Goal: Transaction & Acquisition: Book appointment/travel/reservation

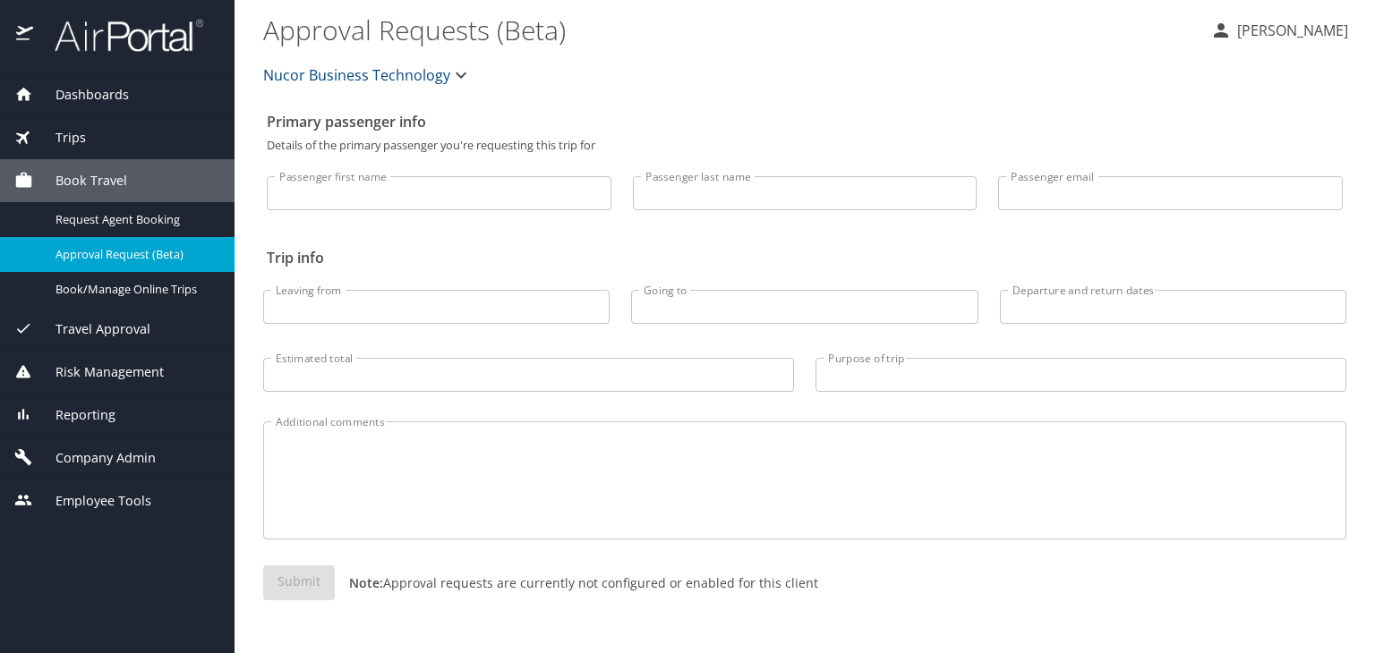
click at [93, 183] on span "Book Travel" at bounding box center [80, 181] width 94 height 20
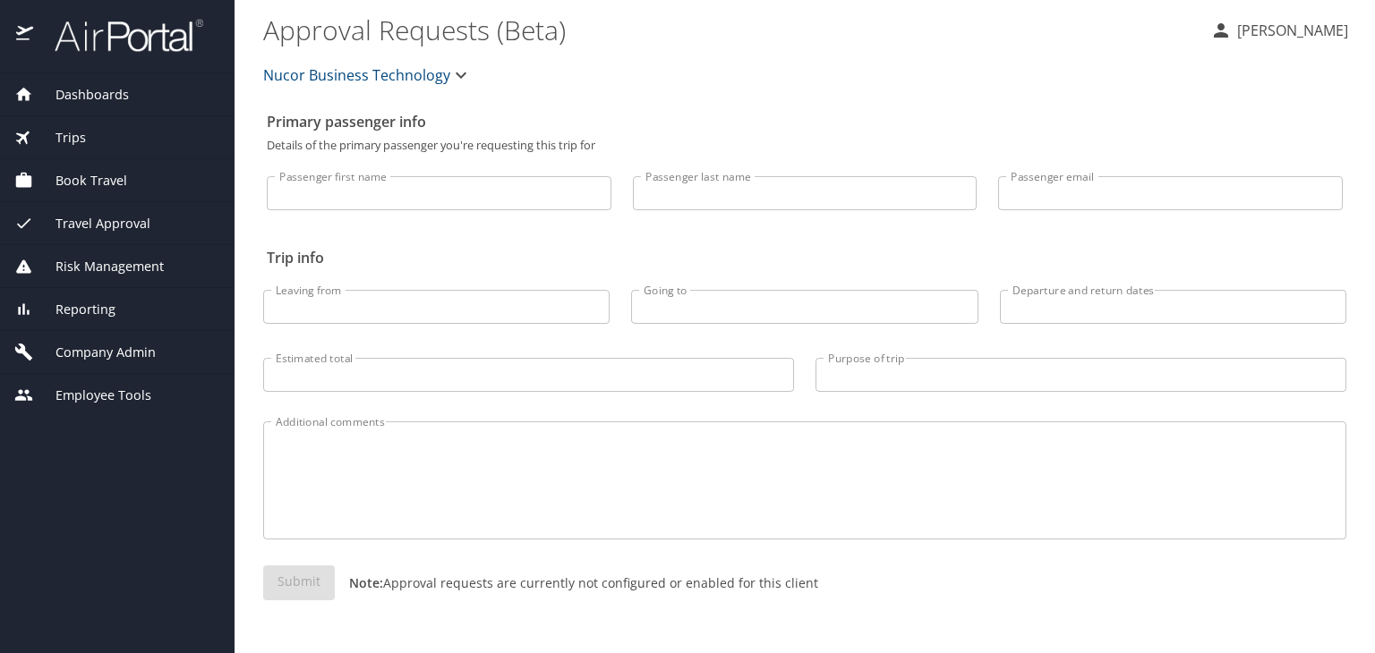
click at [93, 183] on span "Book Travel" at bounding box center [80, 181] width 94 height 20
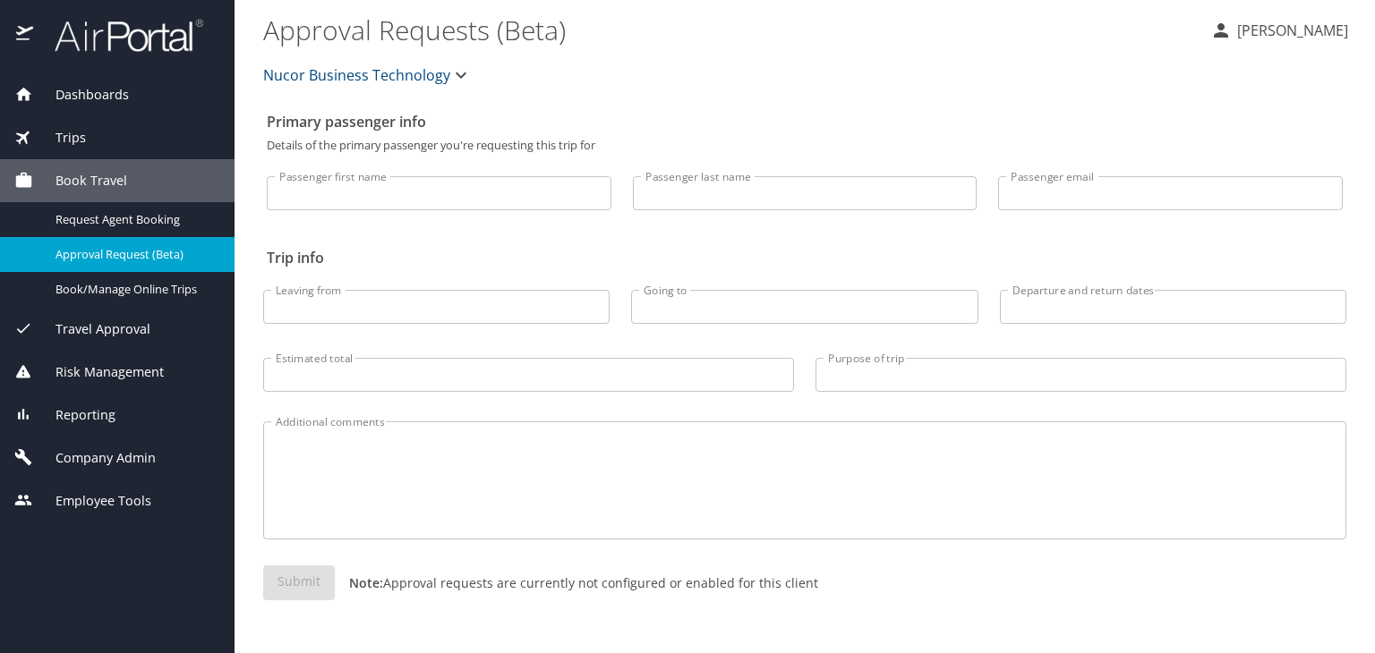
click at [79, 89] on span "Dashboards" at bounding box center [81, 95] width 96 height 20
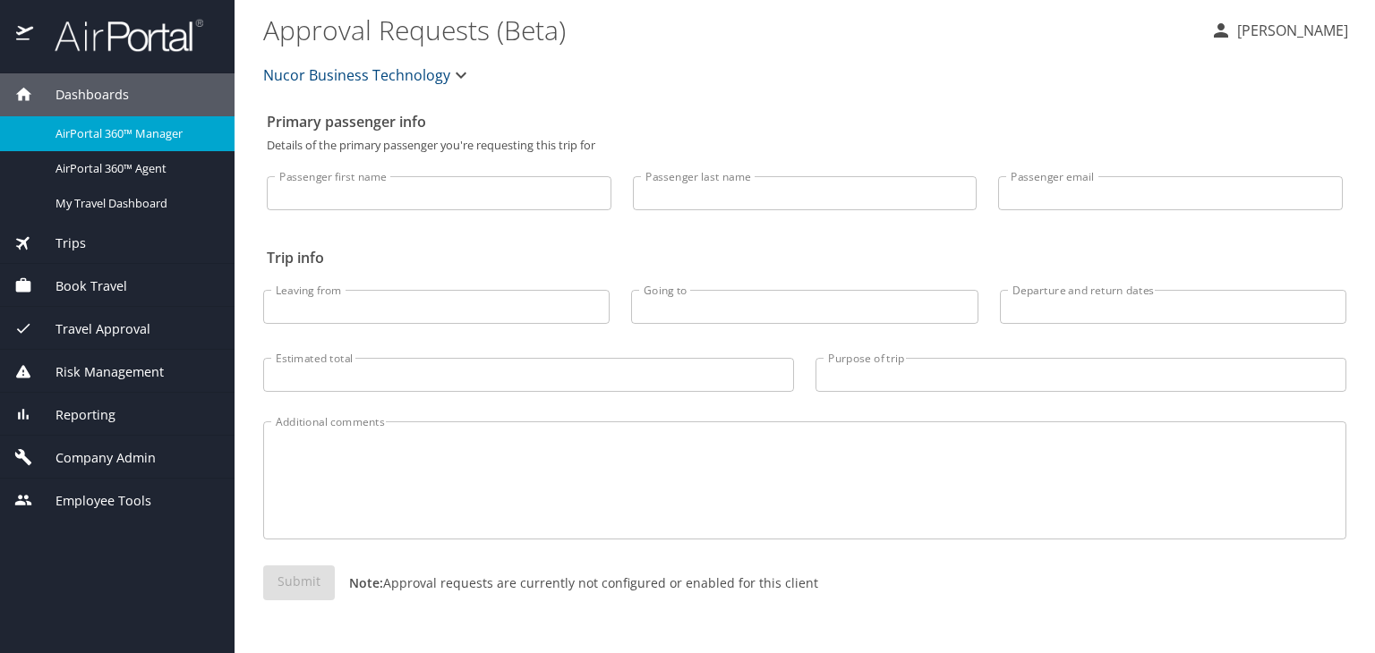
click at [86, 282] on span "Book Travel" at bounding box center [80, 287] width 94 height 20
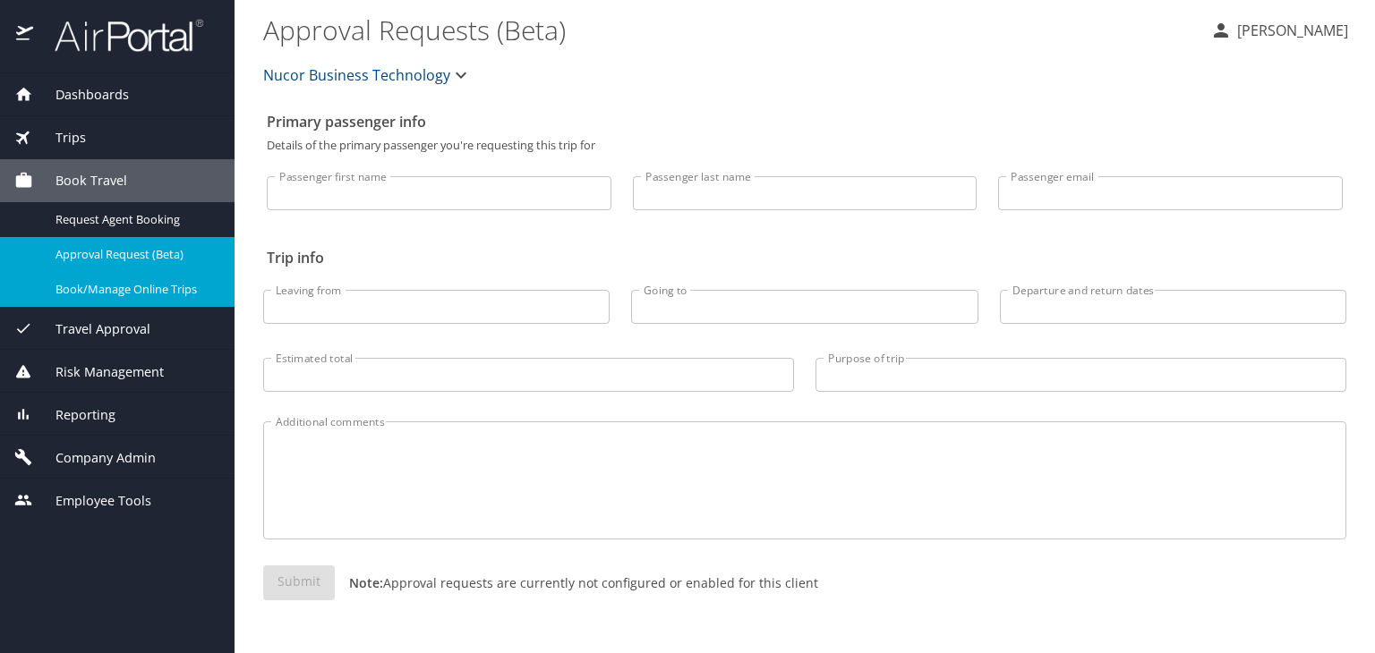
click at [107, 293] on span "Book/Manage Online Trips" at bounding box center [133, 289] width 157 height 17
click at [79, 87] on span "Dashboards" at bounding box center [81, 95] width 96 height 20
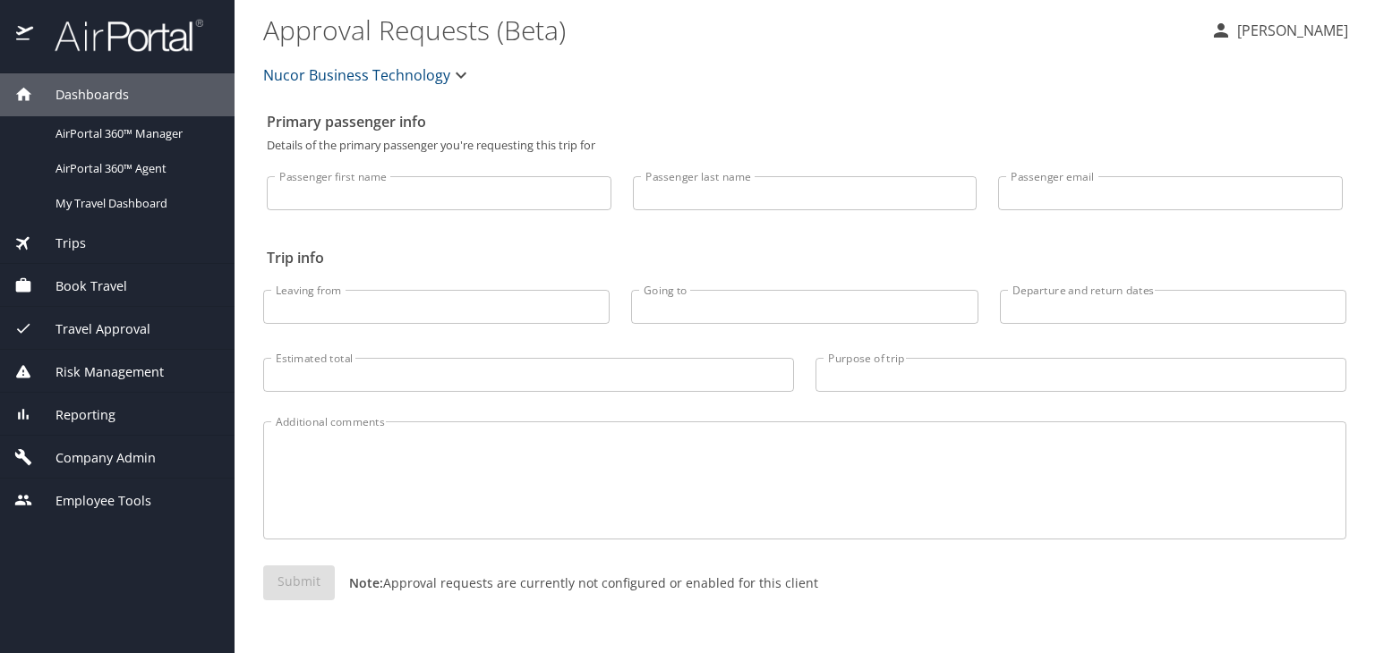
click at [87, 90] on span "Dashboards" at bounding box center [81, 95] width 96 height 20
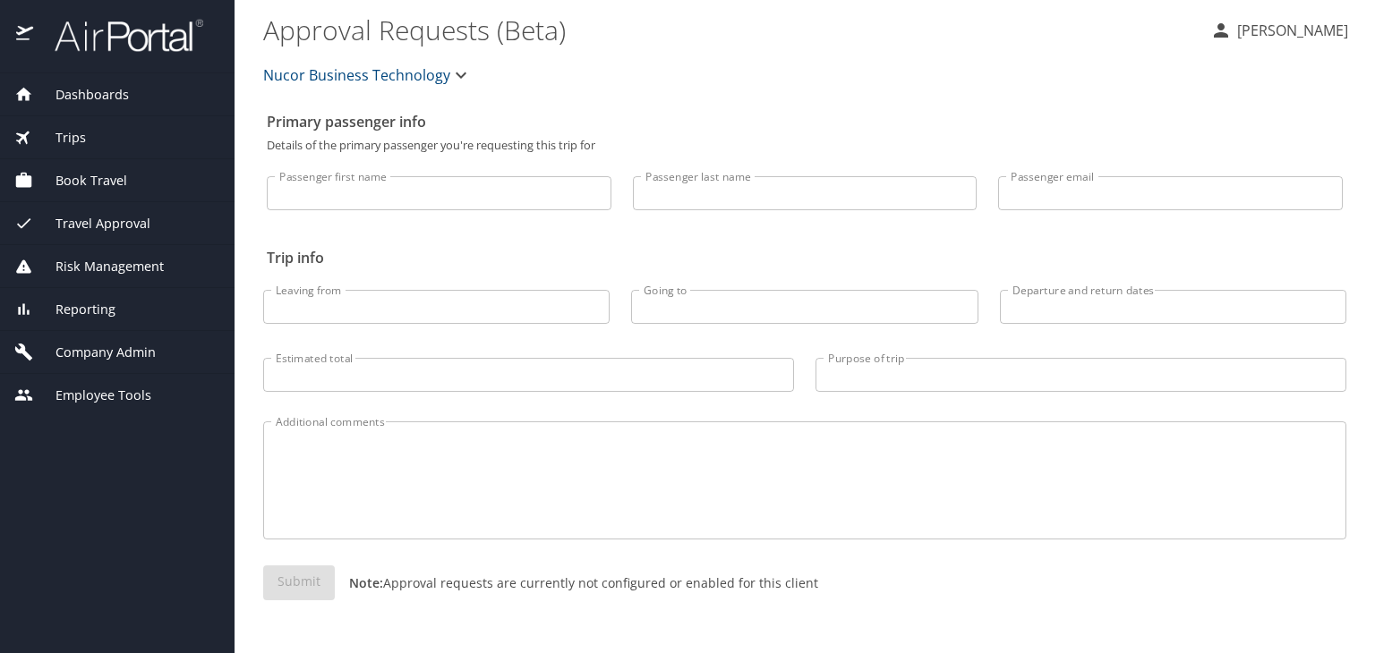
click at [87, 90] on span "Dashboards" at bounding box center [81, 95] width 96 height 20
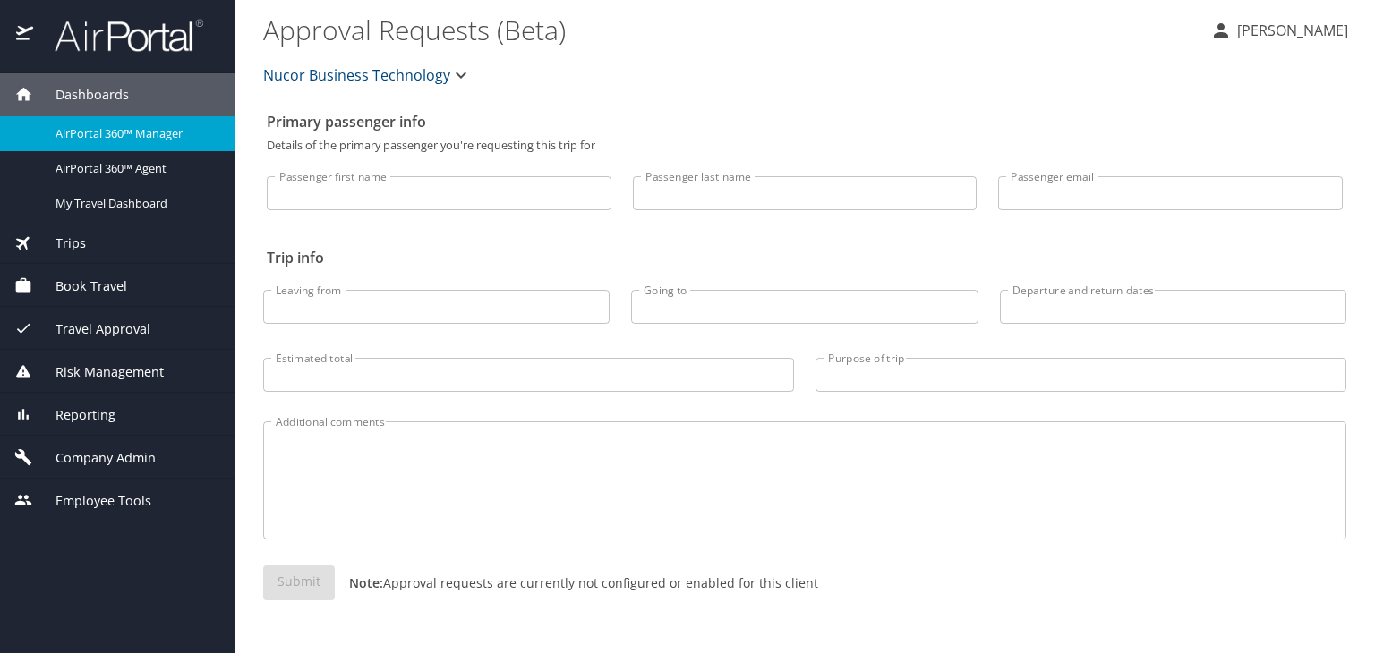
click at [98, 137] on span "AirPortal 360™ Manager" at bounding box center [133, 133] width 157 height 17
